Goal: Find specific page/section: Find specific page/section

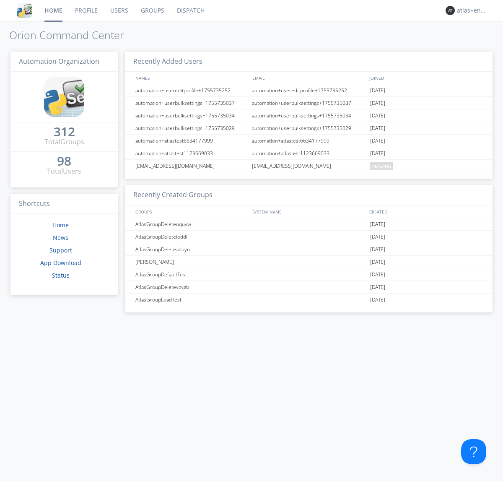
click at [190, 10] on link "Dispatch" at bounding box center [191, 10] width 40 height 21
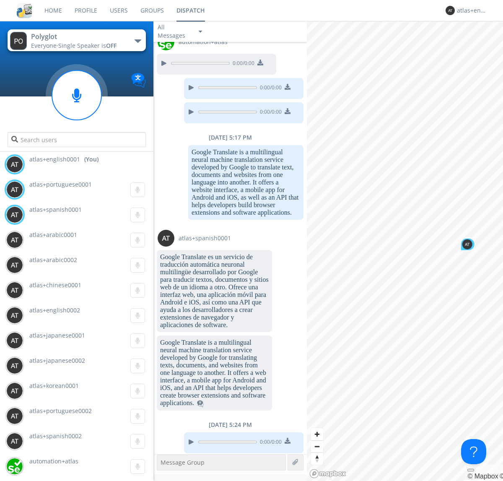
scroll to position [878, 0]
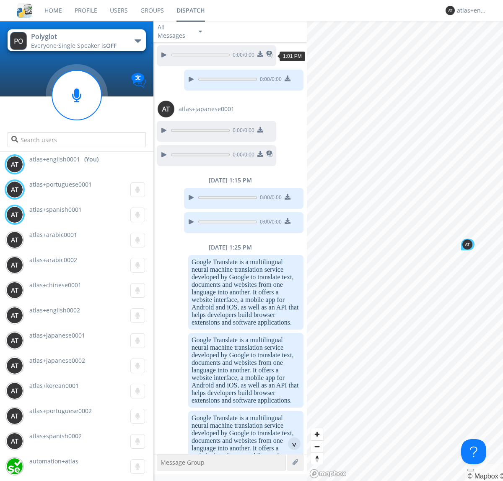
scroll to position [823, 0]
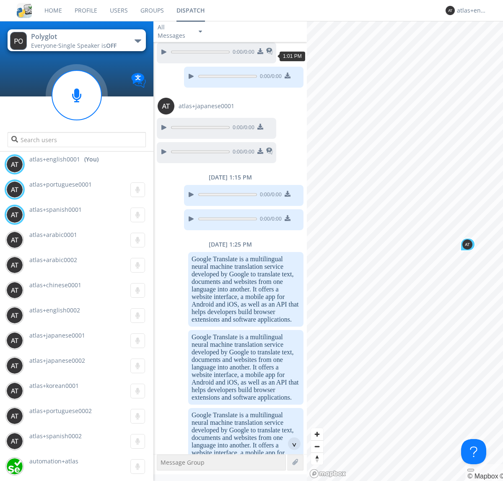
click at [291, 443] on div "^" at bounding box center [294, 443] width 13 height 13
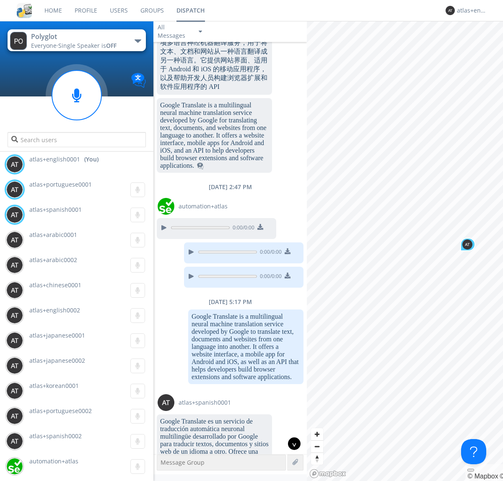
scroll to position [1638, 0]
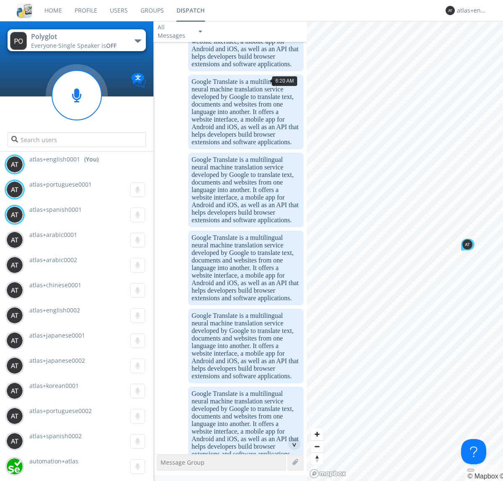
scroll to position [584, 0]
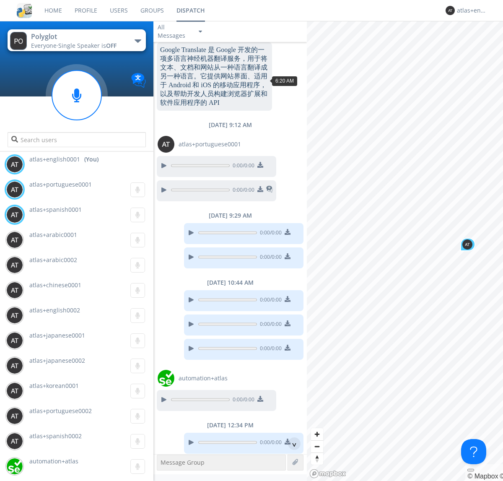
click at [291, 443] on div "^" at bounding box center [294, 443] width 13 height 13
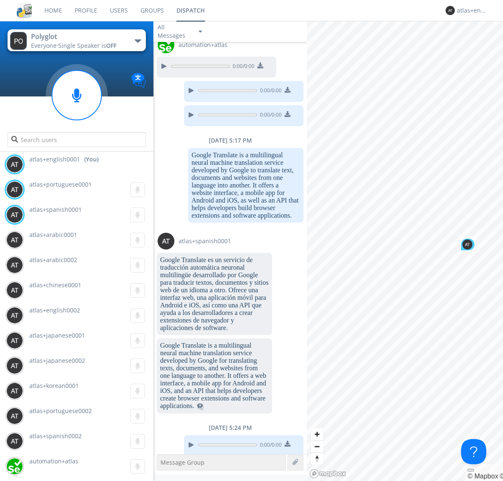
scroll to position [2158, 0]
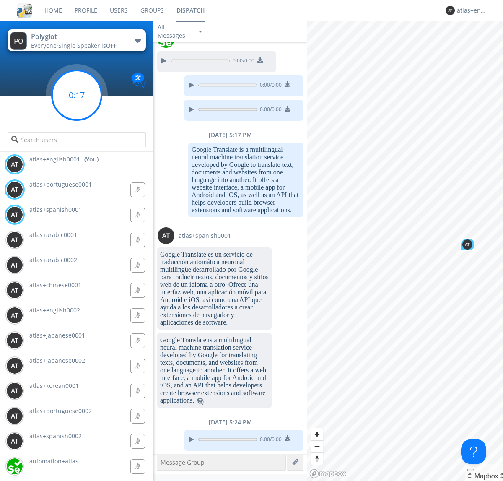
click at [77, 95] on g at bounding box center [76, 94] width 49 height 49
